Goal: Find specific page/section: Find specific page/section

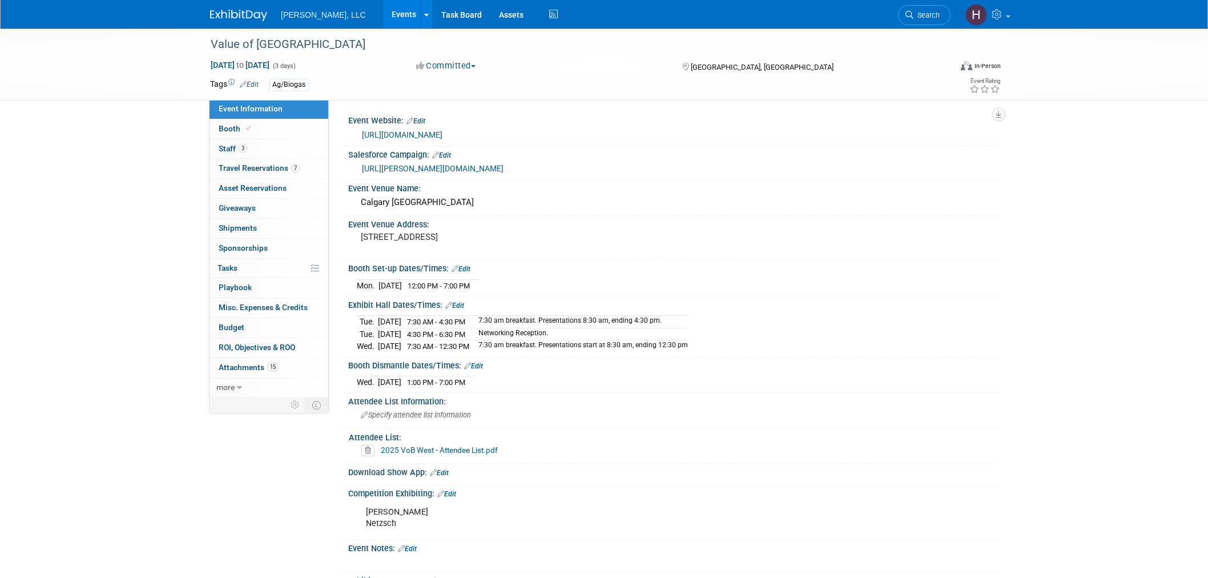
select select "Ag/Biogas"
click at [383, 3] on link "Events" at bounding box center [404, 14] width 42 height 29
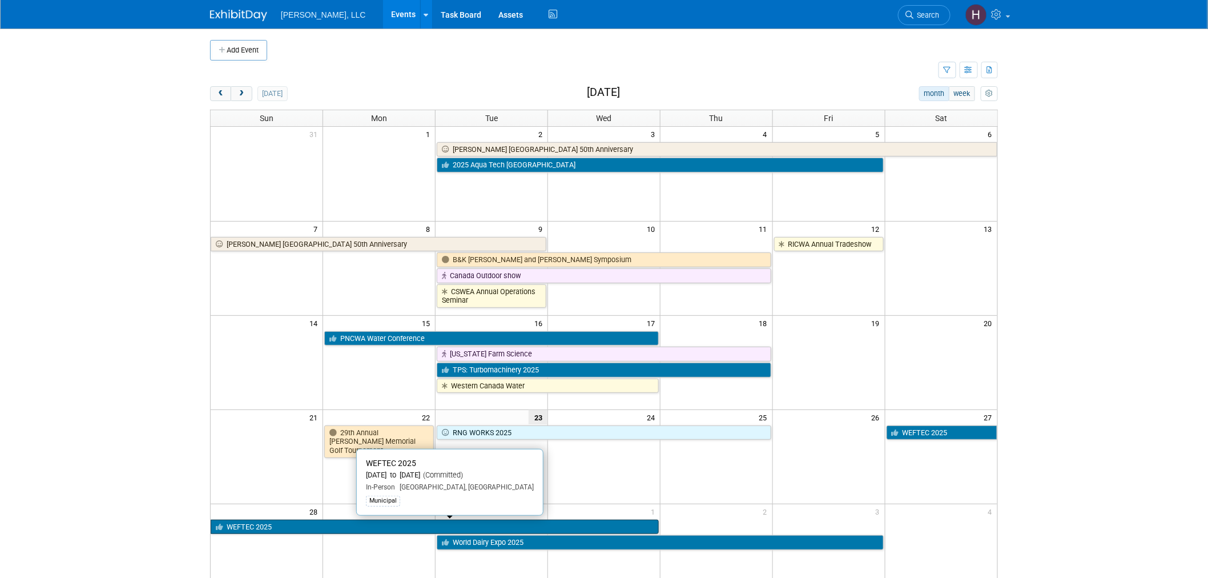
click at [406, 520] on link "WEFTEC 2025" at bounding box center [435, 526] width 448 height 15
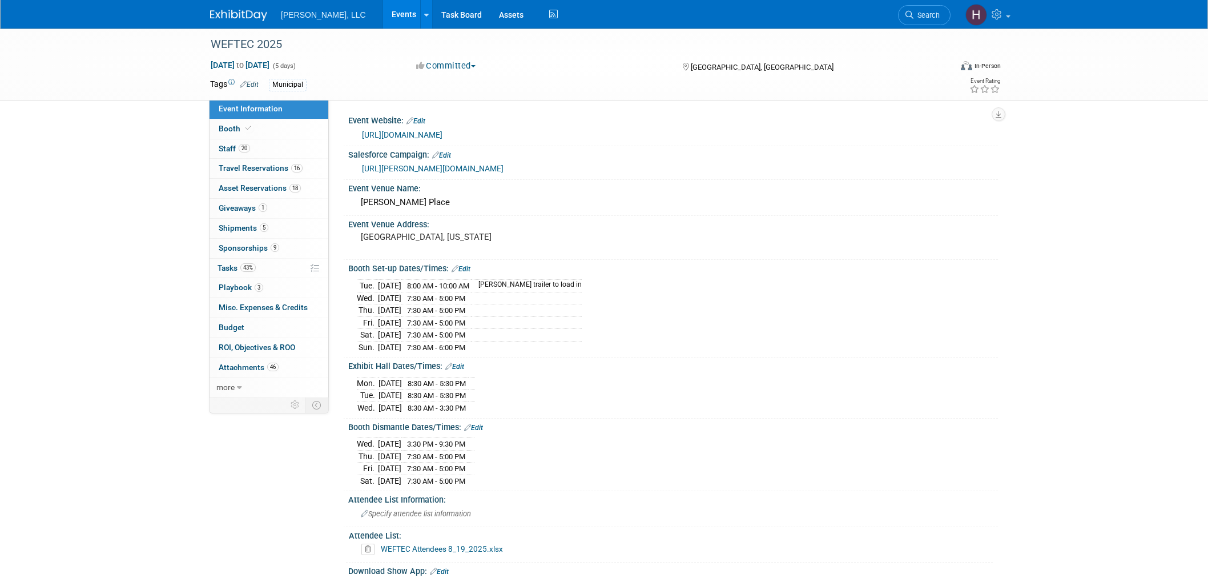
select select "Municipal"
click at [261, 161] on link "16 Travel Reservations 16" at bounding box center [268, 168] width 119 height 19
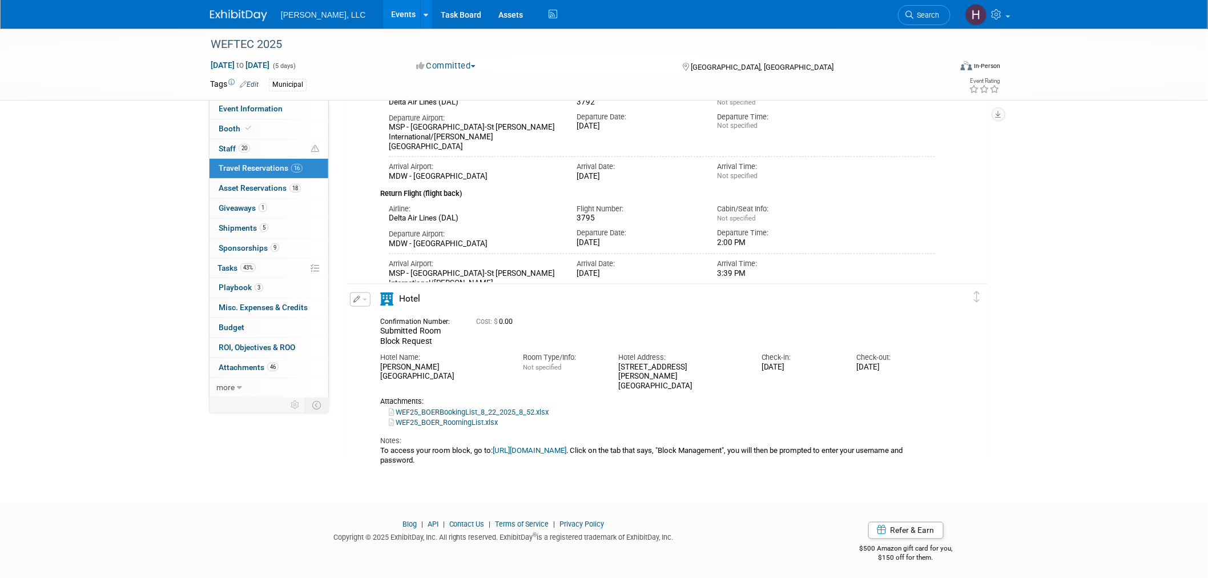
scroll to position [4040, 0]
